Goal: Task Accomplishment & Management: Manage account settings

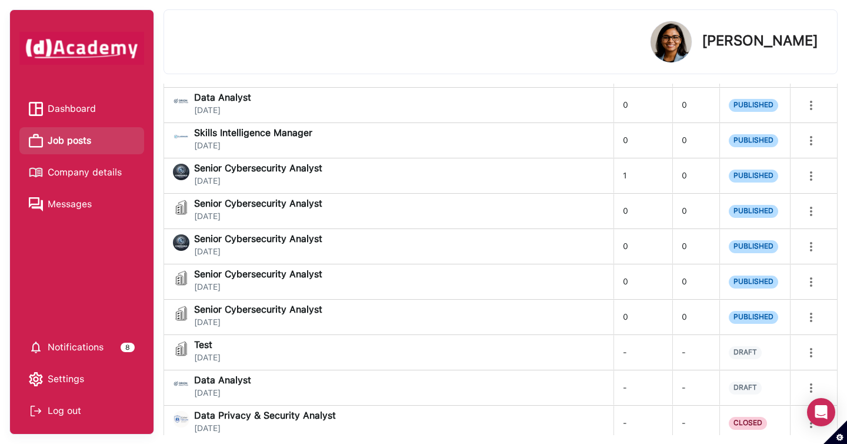
scroll to position [278, 0]
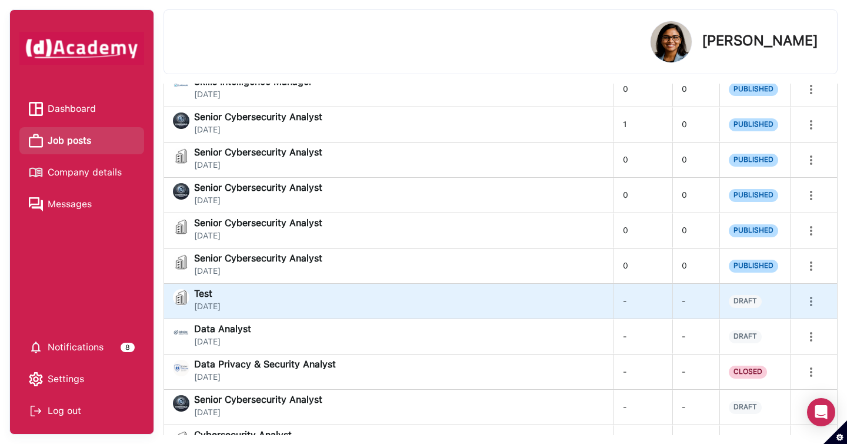
click at [500, 300] on div "Test [DATE]" at bounding box center [388, 301] width 431 height 24
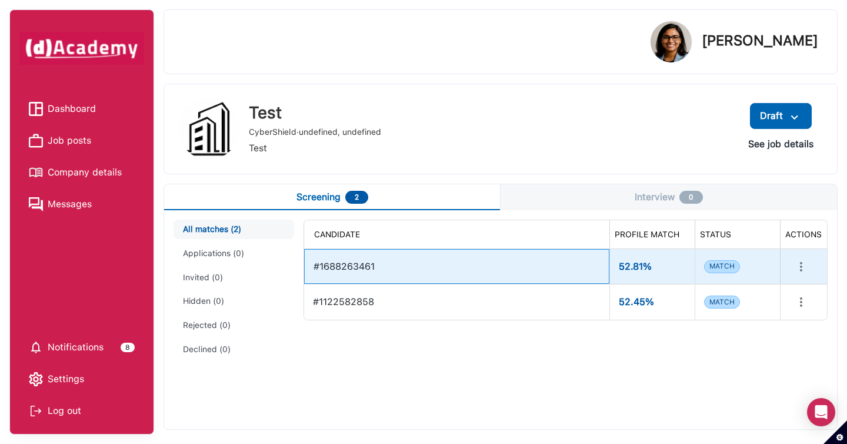
click at [522, 254] on div "#1688263461" at bounding box center [457, 266] width 287 height 24
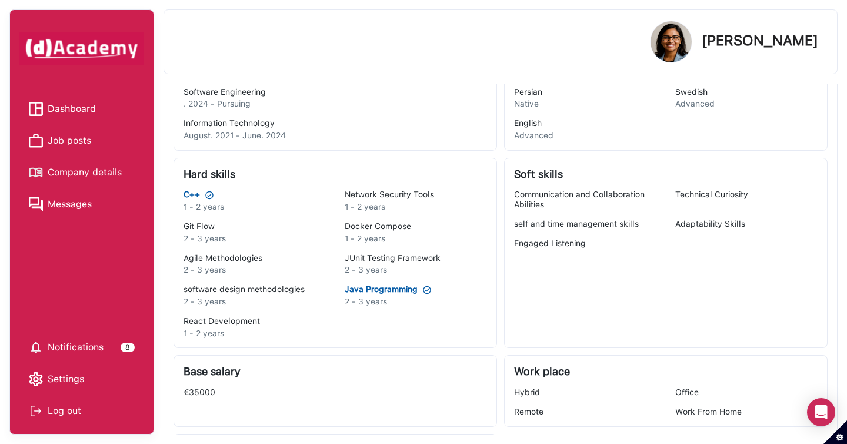
scroll to position [361, 0]
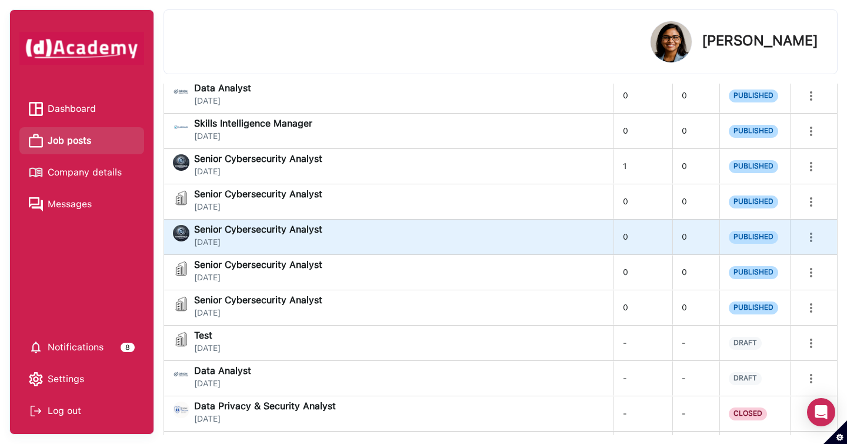
scroll to position [352, 0]
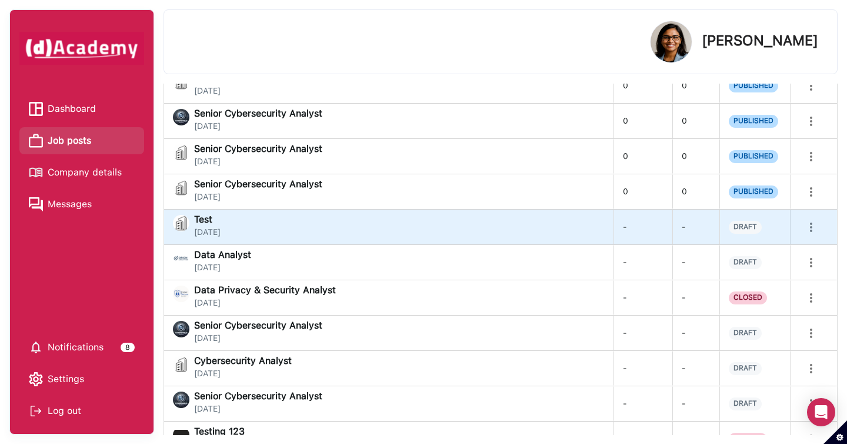
click at [301, 227] on div "Test [DATE]" at bounding box center [388, 227] width 431 height 24
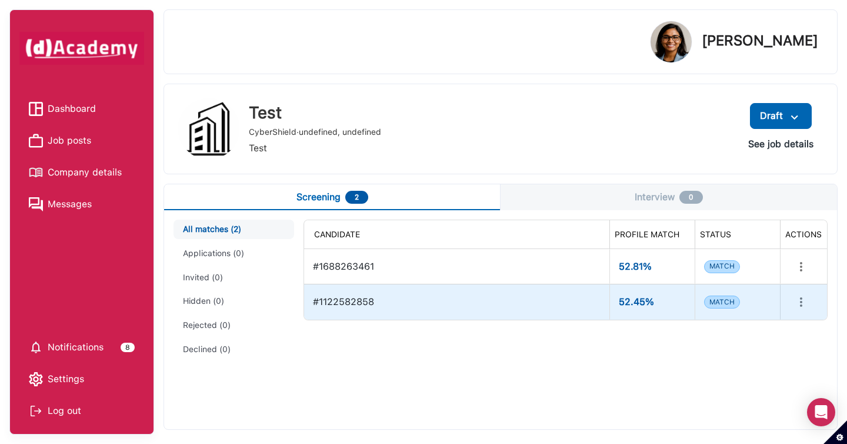
click at [347, 294] on div "#1122582858" at bounding box center [456, 301] width 287 height 25
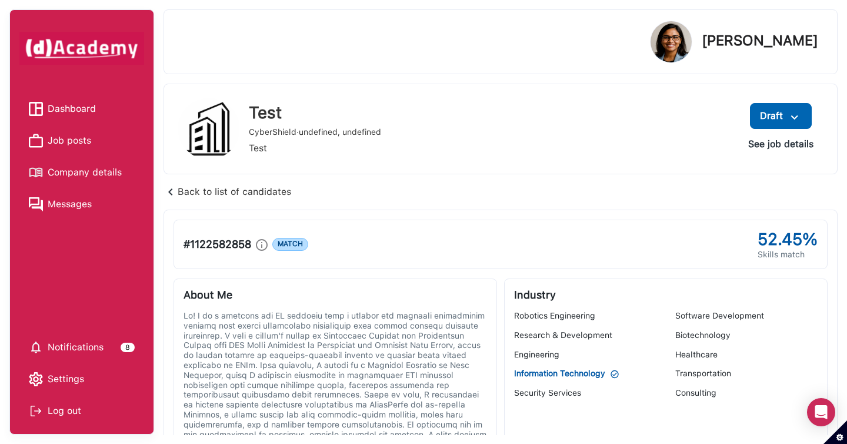
click at [168, 190] on img at bounding box center [171, 192] width 14 height 14
